Goal: Navigation & Orientation: Find specific page/section

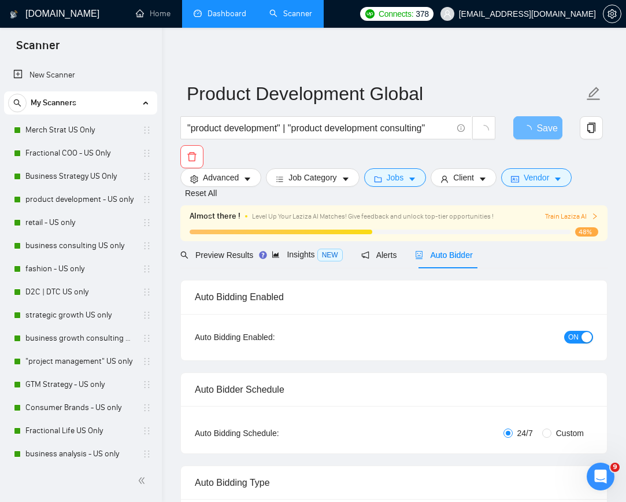
click at [226, 14] on link "Dashboard" at bounding box center [220, 14] width 53 height 10
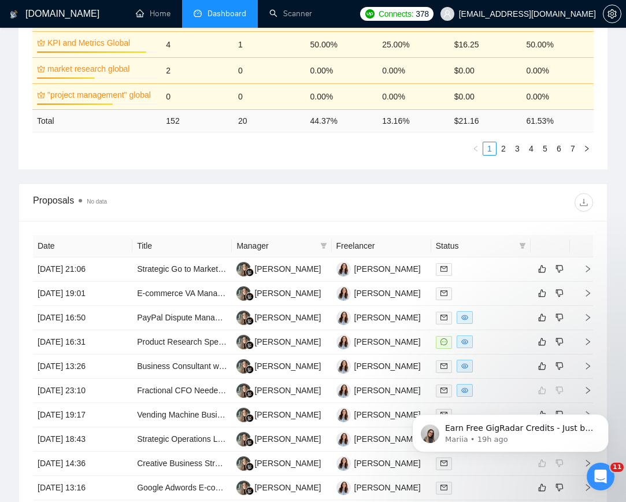
scroll to position [635, 0]
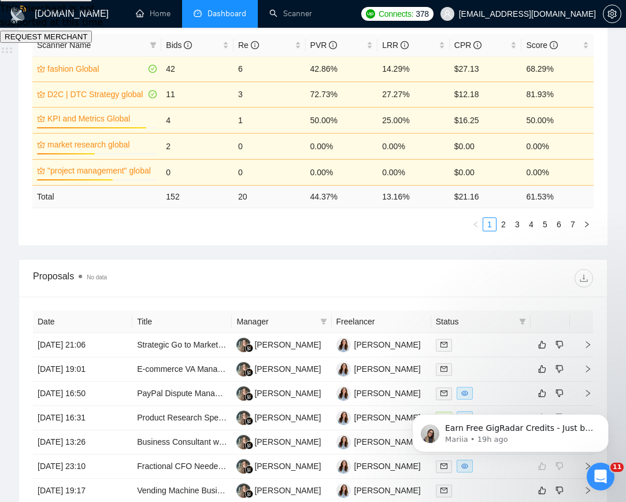
scroll to position [522, 0]
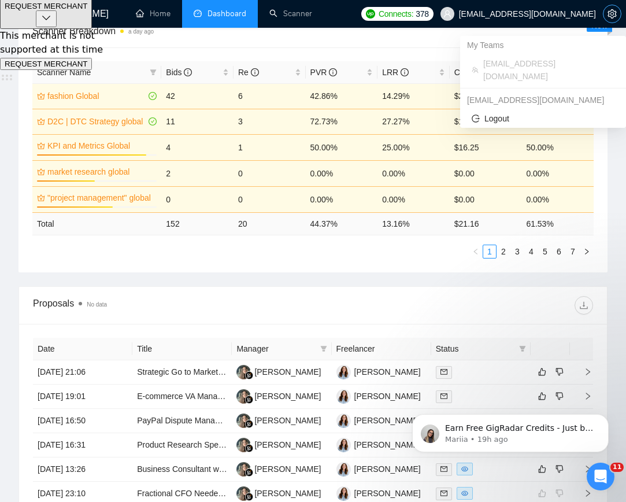
click at [611, 16] on icon "setting" at bounding box center [611, 13] width 9 height 9
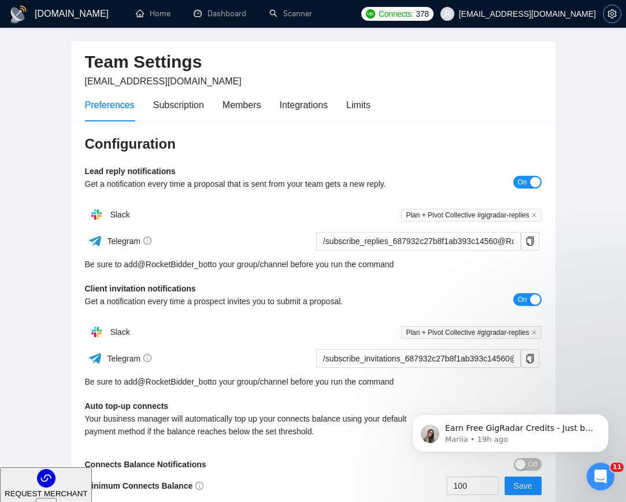
scroll to position [31, 0]
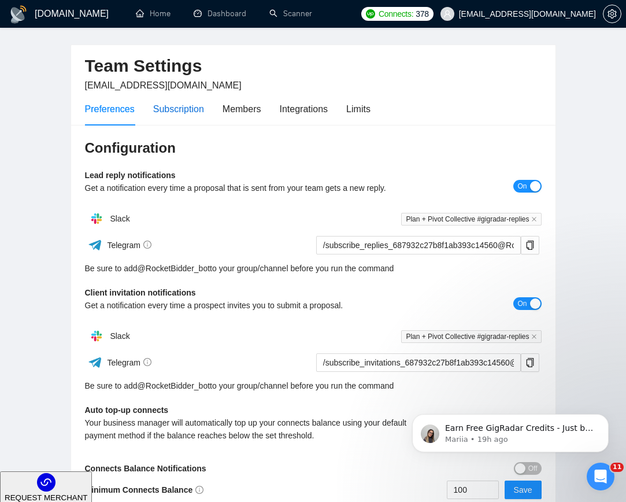
click at [156, 115] on div "Subscription" at bounding box center [178, 109] width 51 height 14
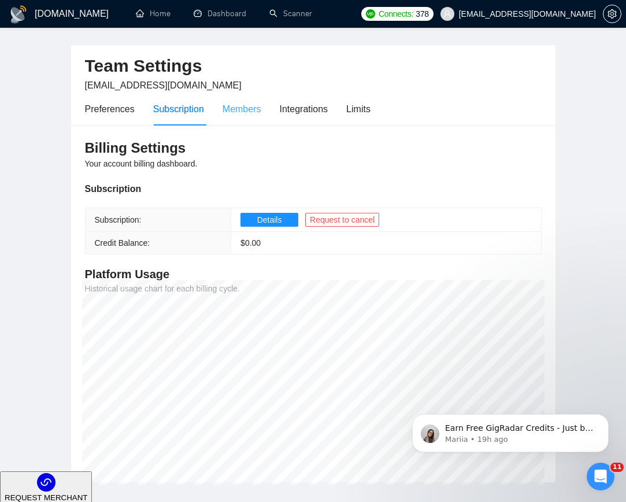
click at [242, 116] on div "Members" at bounding box center [242, 108] width 39 height 33
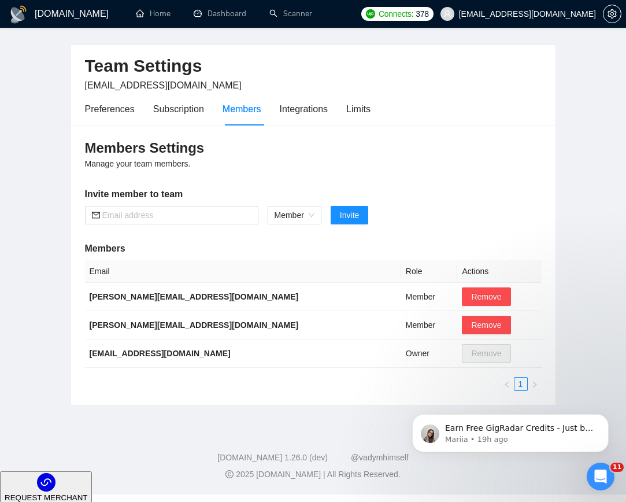
scroll to position [23, 0]
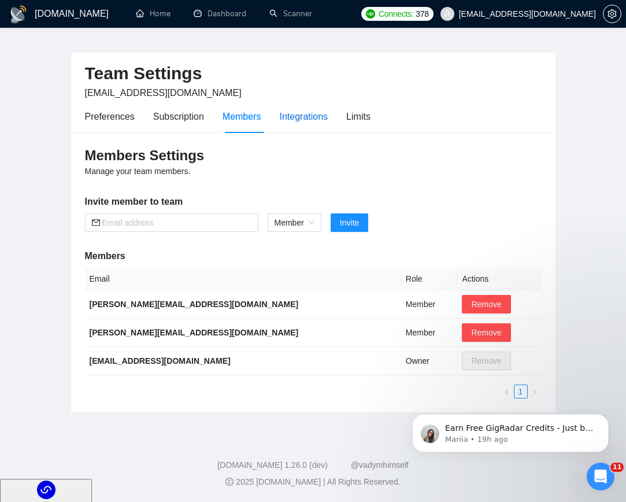
click at [302, 121] on div "Integrations" at bounding box center [304, 116] width 49 height 14
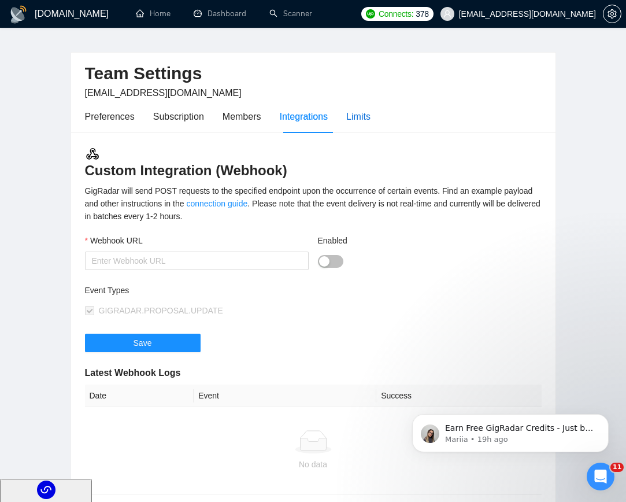
click at [364, 113] on div "Limits" at bounding box center [358, 116] width 24 height 14
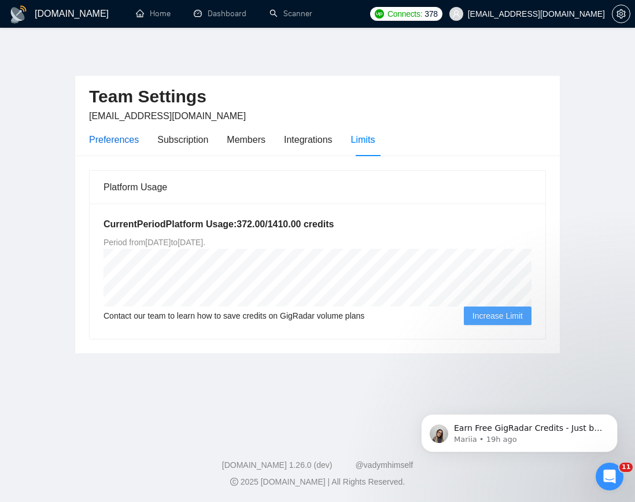
click at [113, 138] on div "Preferences" at bounding box center [114, 139] width 50 height 14
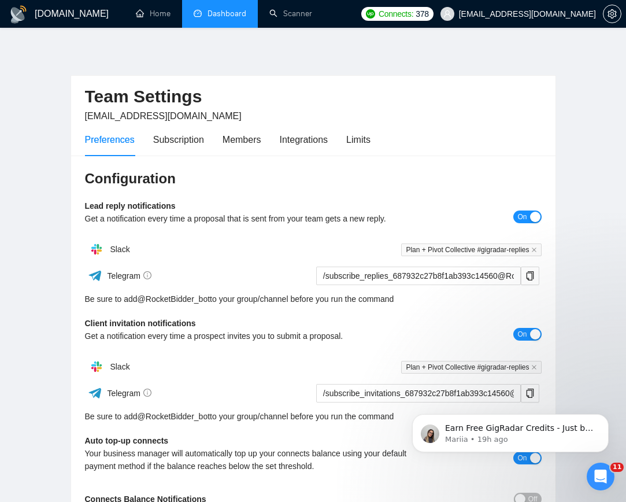
click at [209, 10] on link "Dashboard" at bounding box center [220, 14] width 53 height 10
